Goal: Task Accomplishment & Management: Complete application form

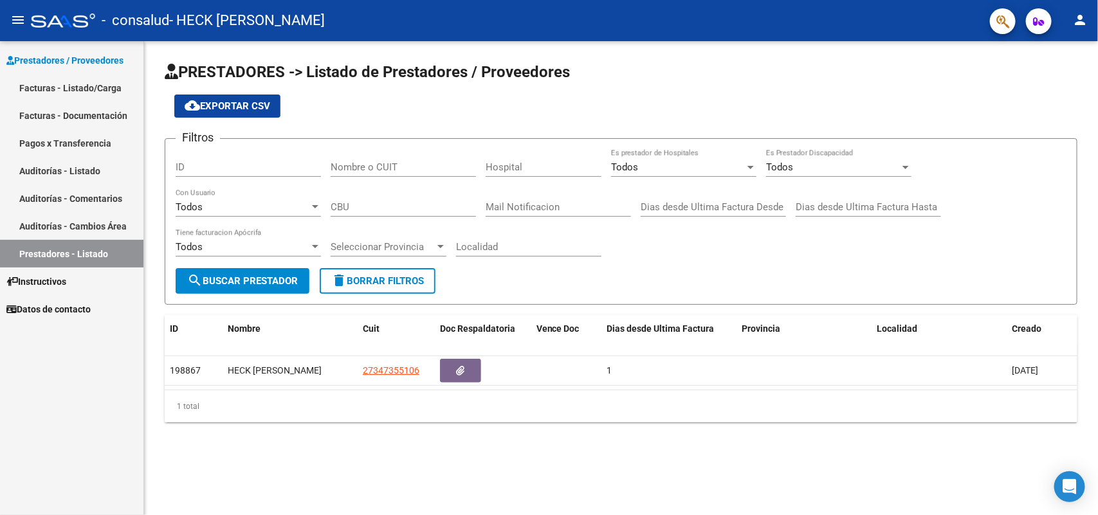
click at [45, 91] on link "Facturas - Listado/Carga" at bounding box center [71, 88] width 143 height 28
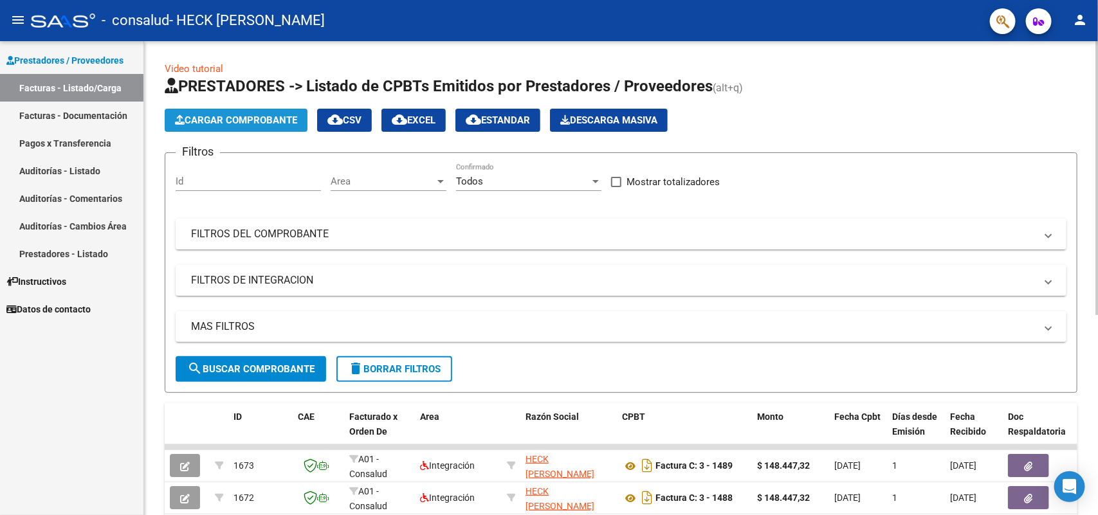
click at [235, 124] on span "Cargar Comprobante" at bounding box center [236, 121] width 122 height 12
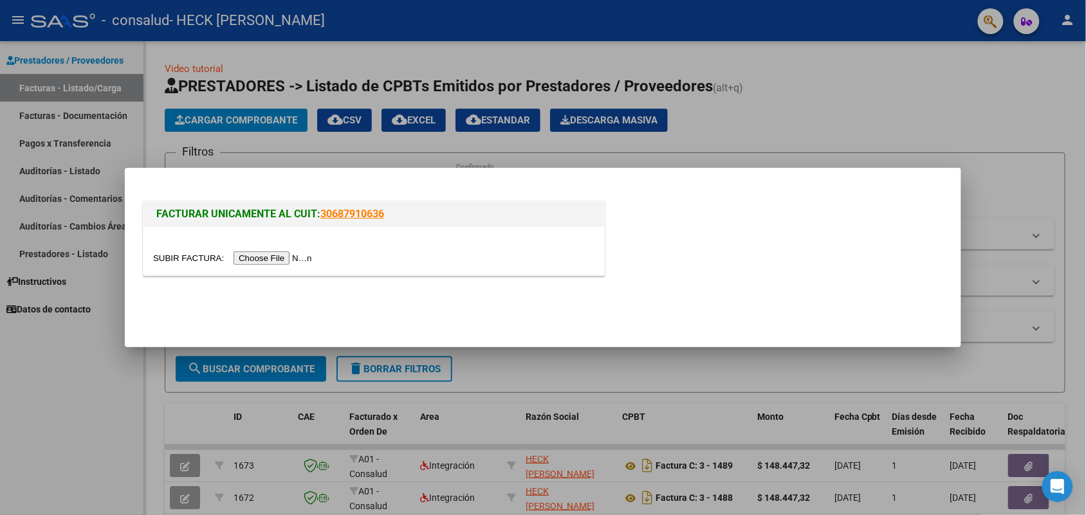
click at [268, 259] on input "file" at bounding box center [234, 259] width 163 height 14
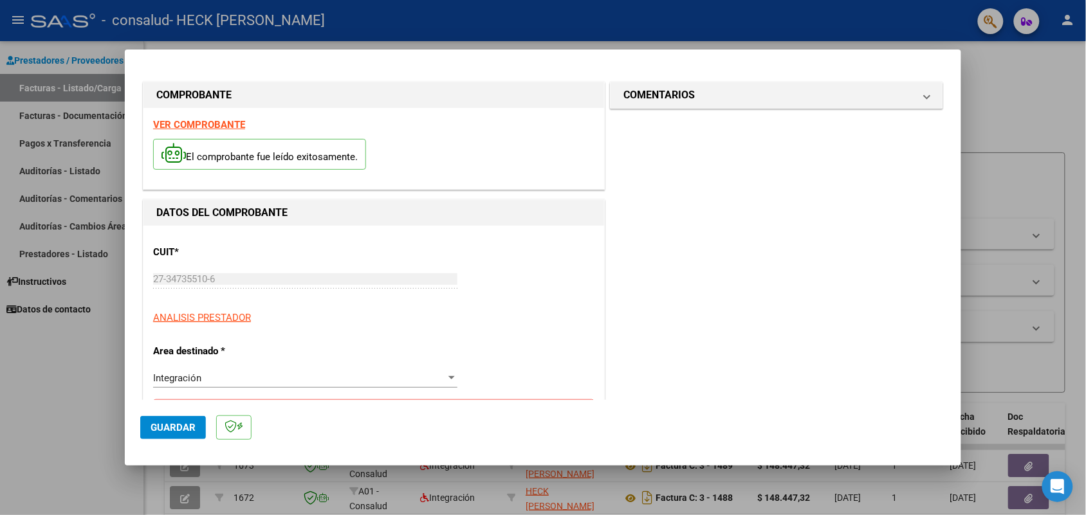
scroll to position [80, 0]
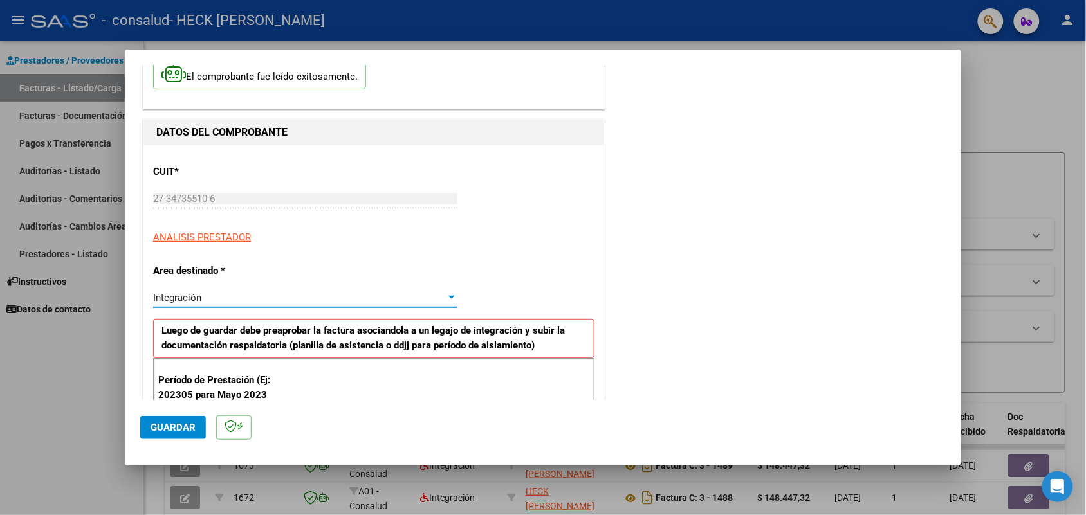
click at [255, 300] on div "Integración" at bounding box center [299, 298] width 293 height 12
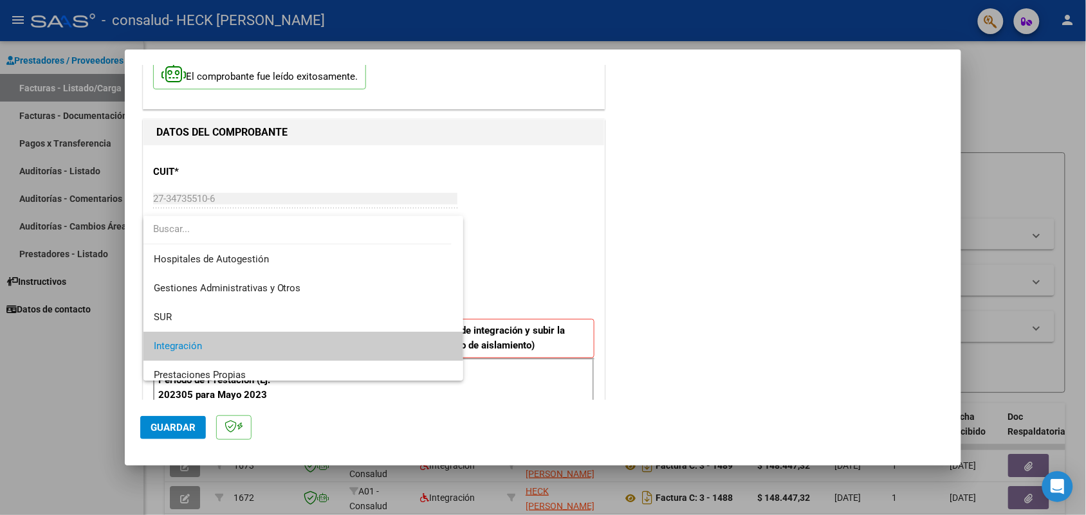
scroll to position [48, 0]
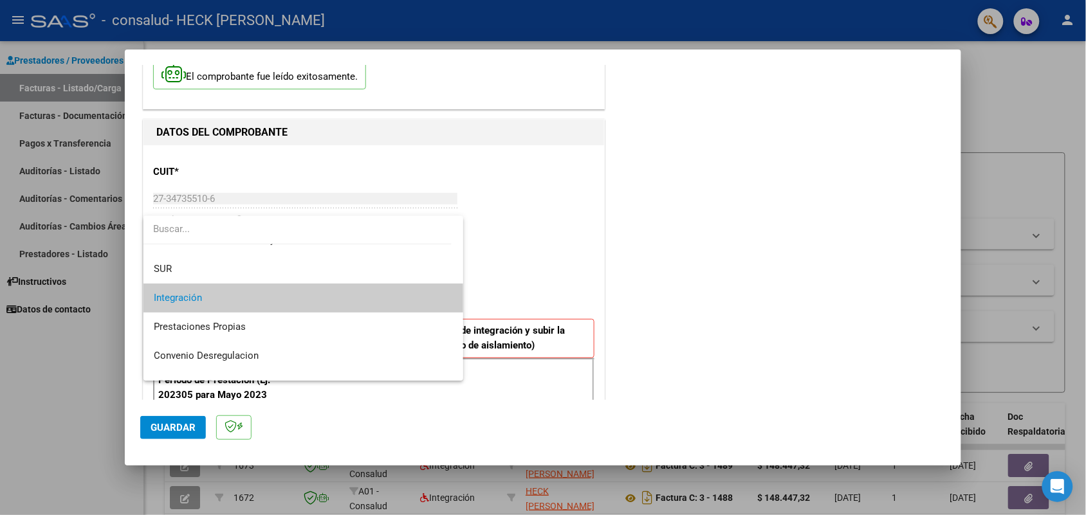
click at [212, 296] on span "Integración" at bounding box center [304, 298] width 300 height 29
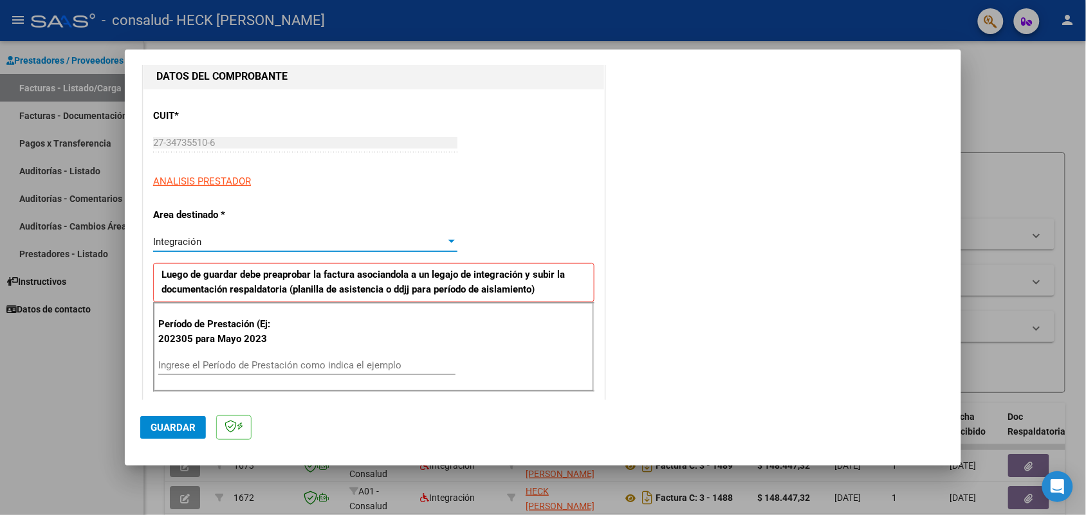
scroll to position [241, 0]
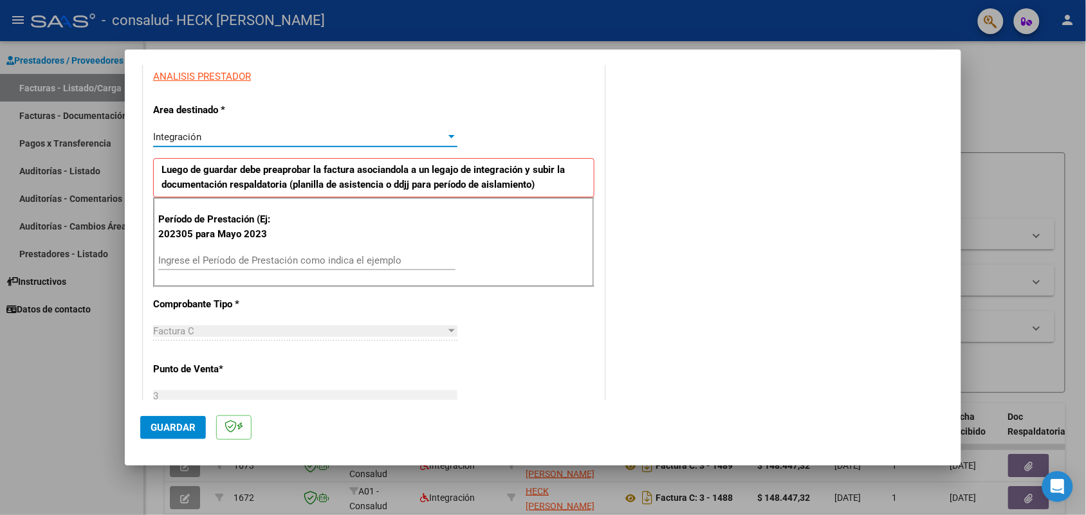
click at [199, 266] on input "Ingrese el Período de Prestación como indica el ejemplo" at bounding box center [306, 261] width 297 height 12
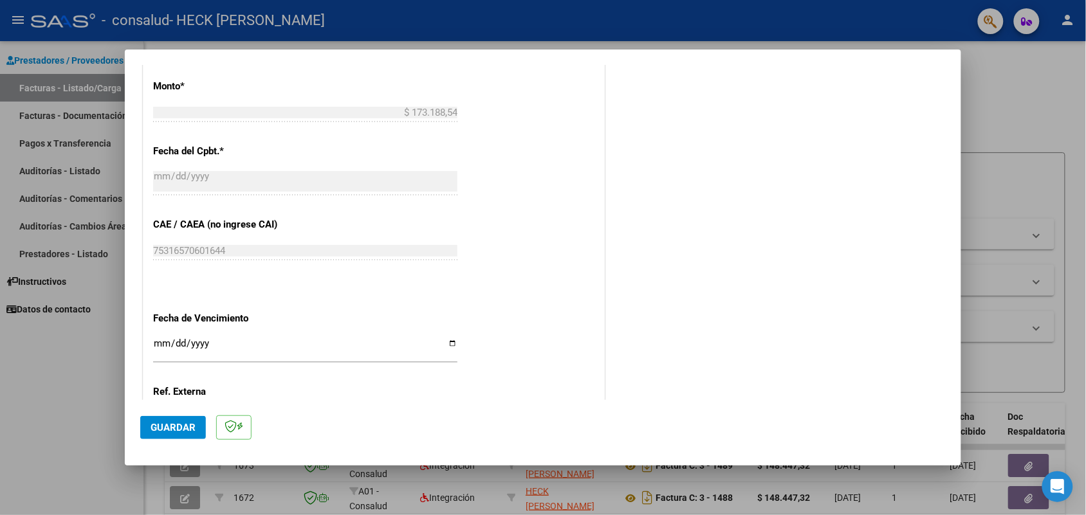
scroll to position [775, 0]
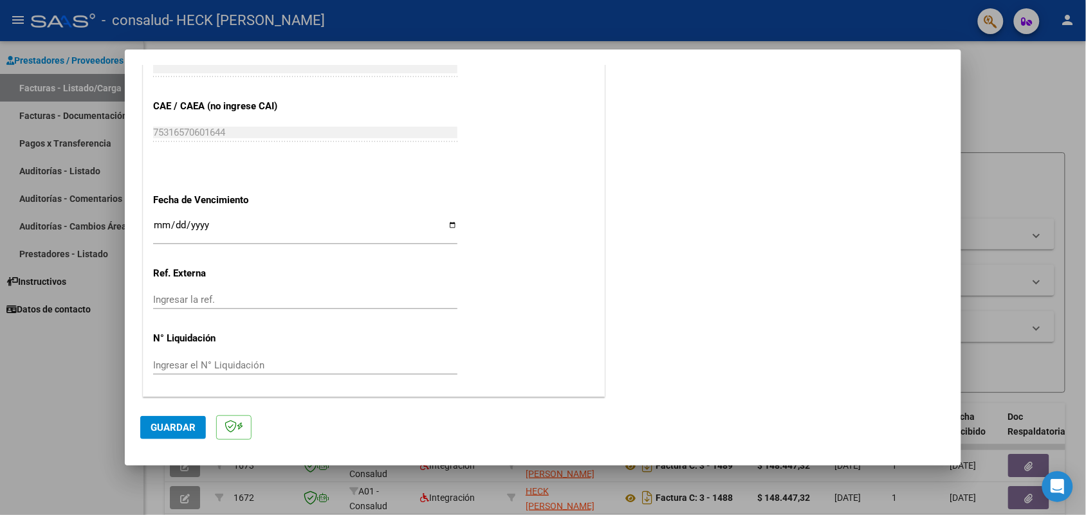
type input "202507"
click at [153, 225] on input "Ingresar la fecha" at bounding box center [305, 230] width 304 height 21
type input "[DATE]"
click at [165, 423] on span "Guardar" at bounding box center [173, 428] width 45 height 12
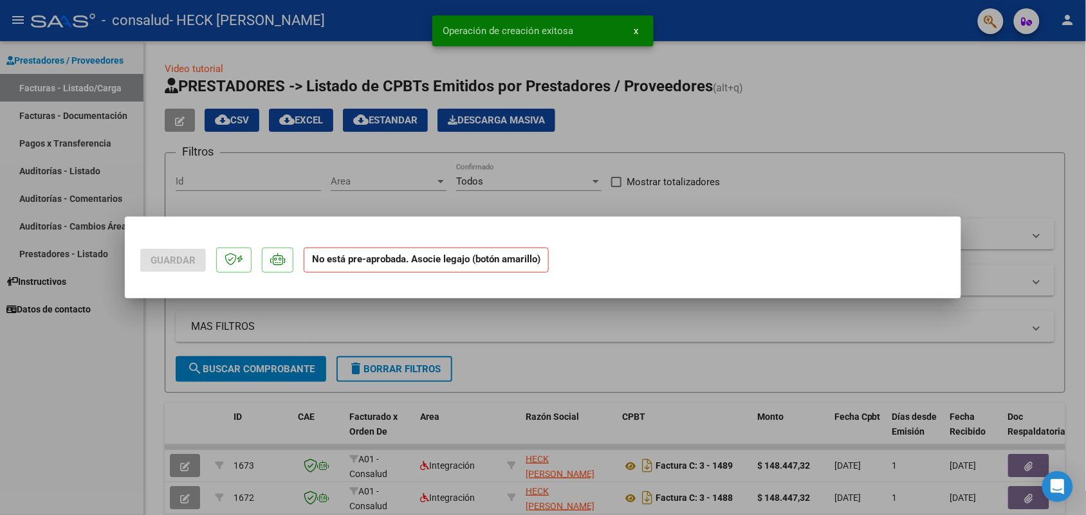
scroll to position [0, 0]
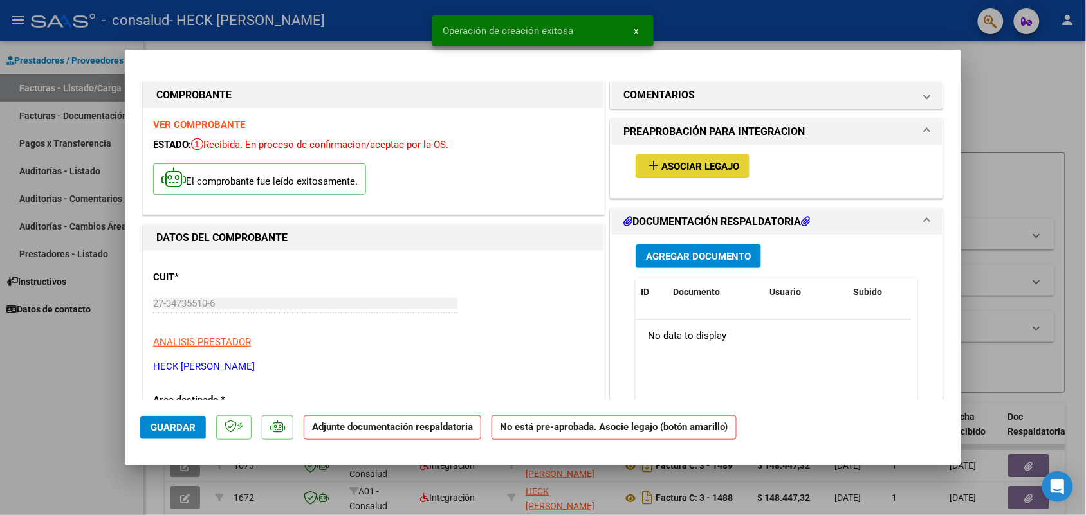
click at [667, 163] on span "Asociar Legajo" at bounding box center [700, 167] width 78 height 12
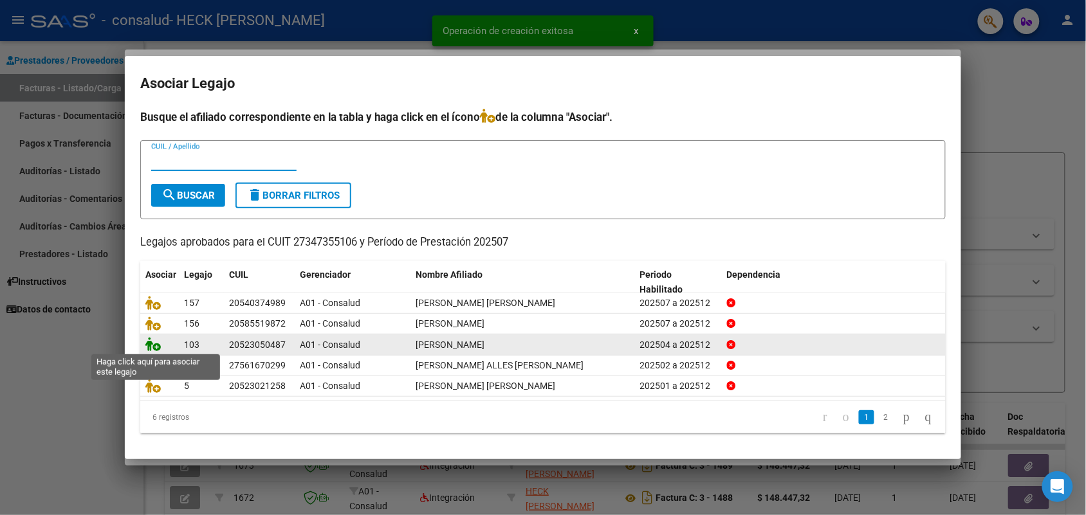
click at [148, 345] on icon at bounding box center [152, 344] width 15 height 14
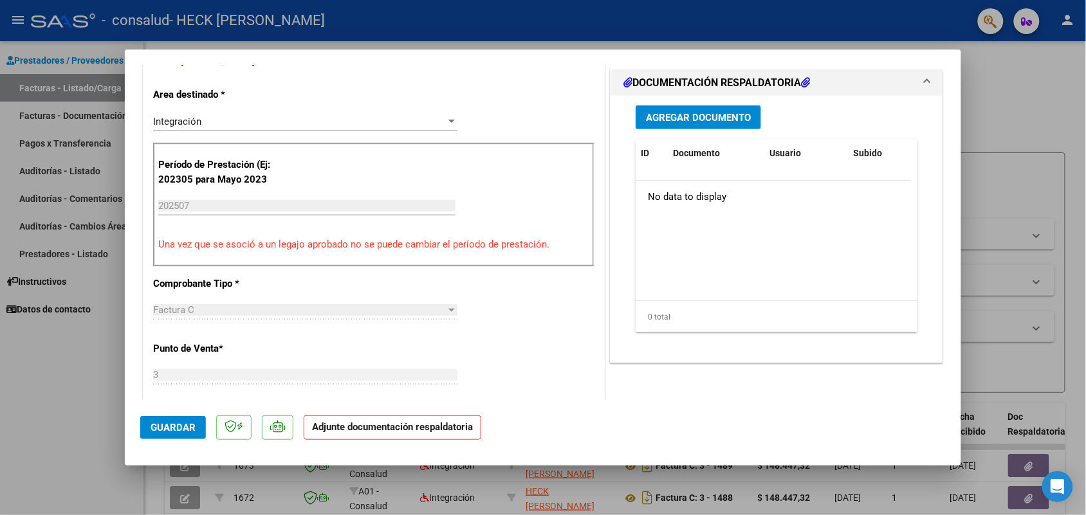
scroll to position [241, 0]
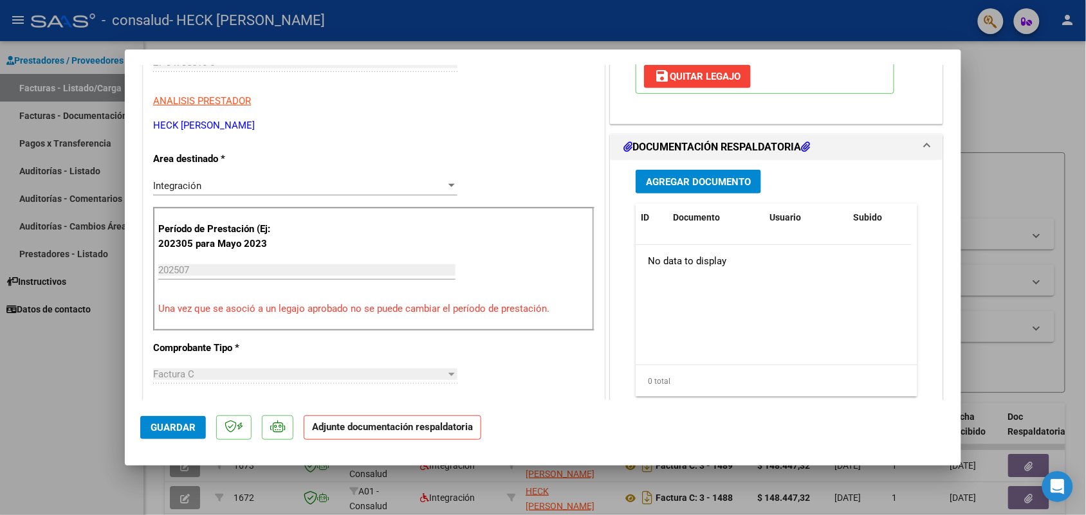
click at [697, 187] on span "Agregar Documento" at bounding box center [698, 182] width 105 height 12
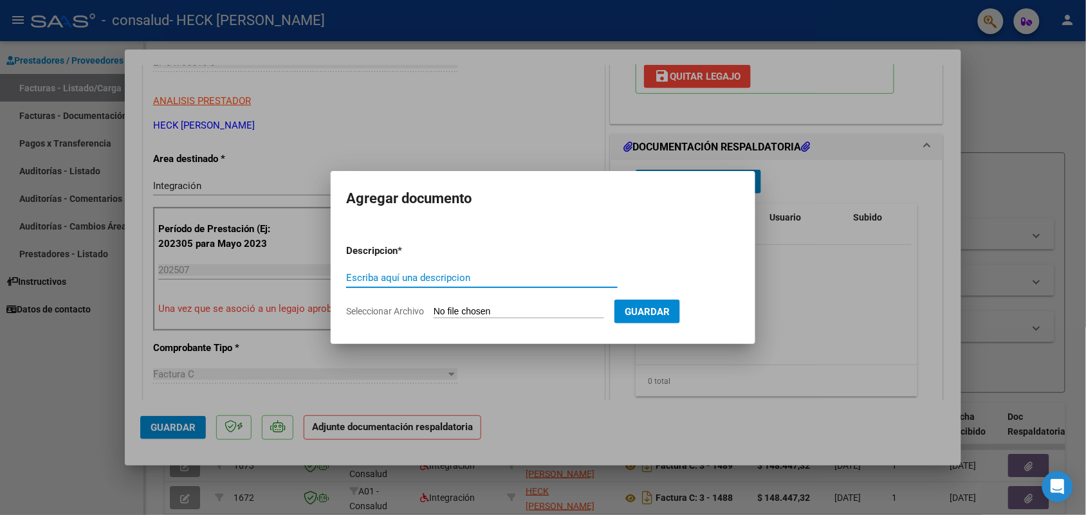
click at [457, 277] on input "Escriba aquí una descripcion" at bounding box center [481, 278] width 271 height 12
type input "planilla asisitencia"
click at [480, 309] on input "Seleccionar Archivo" at bounding box center [519, 312] width 170 height 12
type input "C:\fakepath\planilla asistencia [PERSON_NAME] [DATE] psp.pdf"
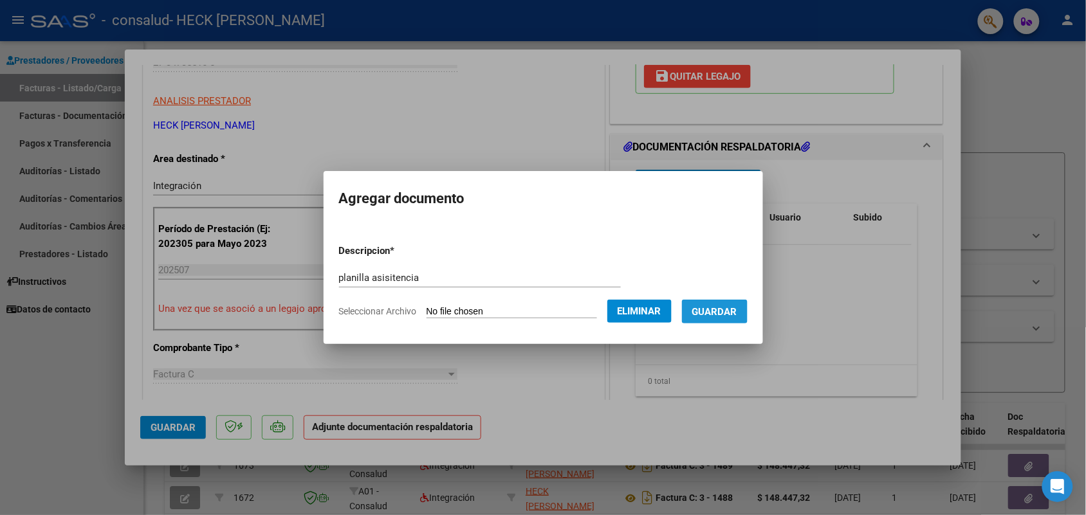
click at [737, 306] on span "Guardar" at bounding box center [714, 312] width 45 height 12
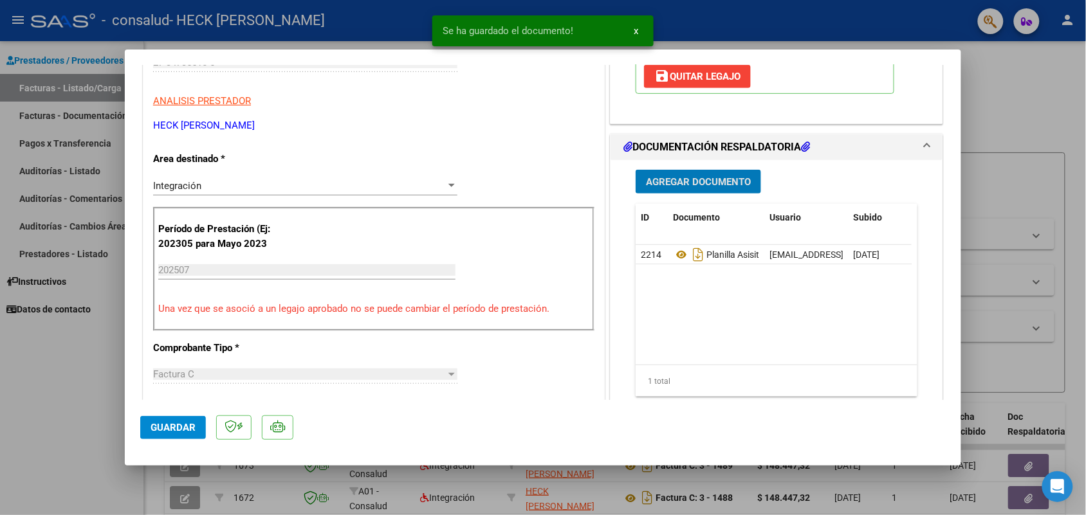
click at [168, 426] on span "Guardar" at bounding box center [173, 428] width 45 height 12
click at [694, 19] on div at bounding box center [543, 257] width 1086 height 515
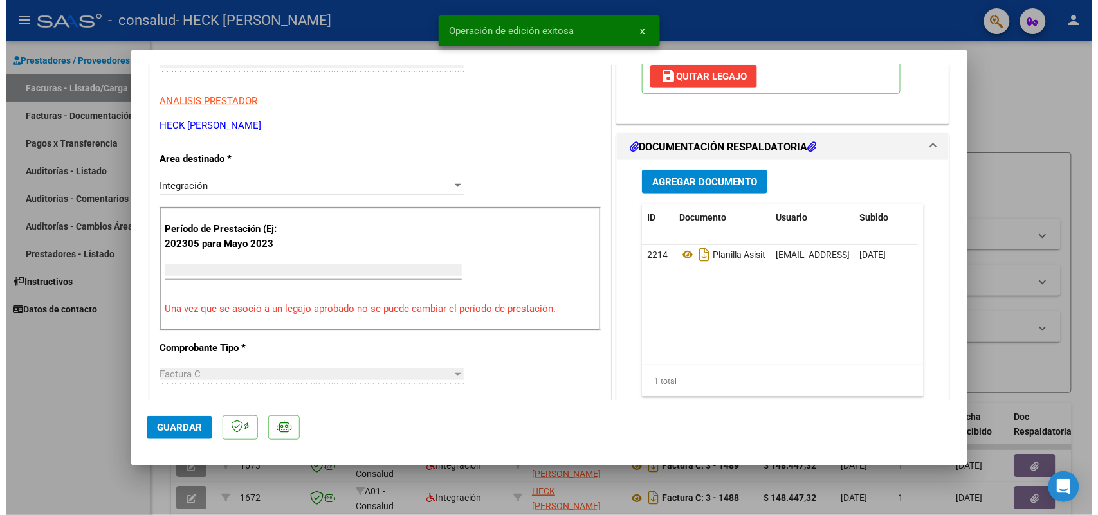
scroll to position [0, 0]
